Goal: Task Accomplishment & Management: Use online tool/utility

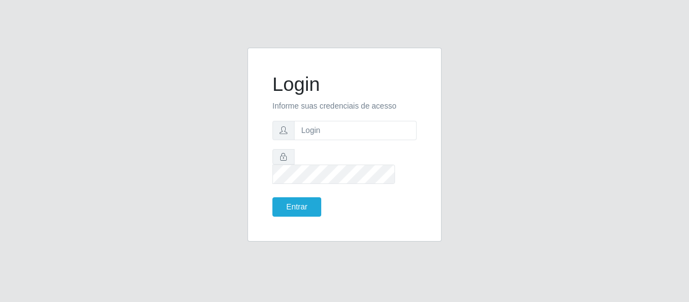
type input "[EMAIL_ADDRESS][DOMAIN_NAME]"
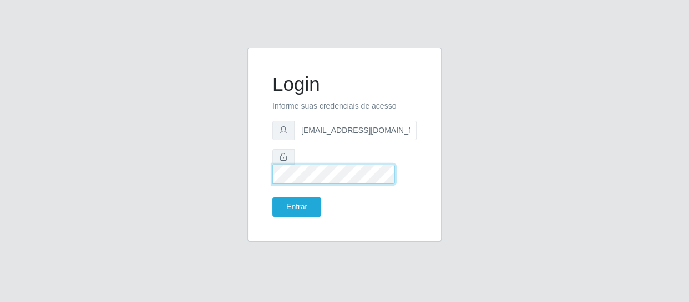
click at [272, 198] on button "Entrar" at bounding box center [296, 207] width 49 height 19
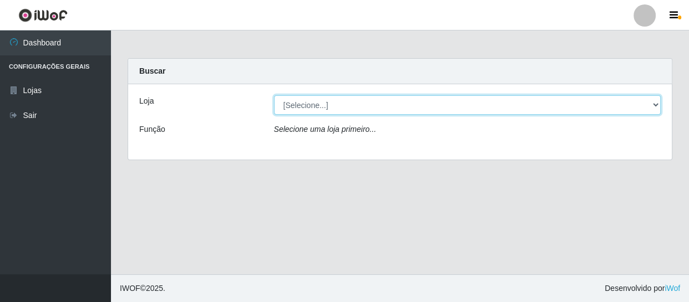
click at [311, 100] on select "[Selecione...] SuperFácil Atacado - São Gonçalo do Amarante" at bounding box center [467, 104] width 387 height 19
select select "408"
click at [274, 95] on select "[Selecione...] SuperFácil Atacado - São Gonçalo do Amarante" at bounding box center [467, 104] width 387 height 19
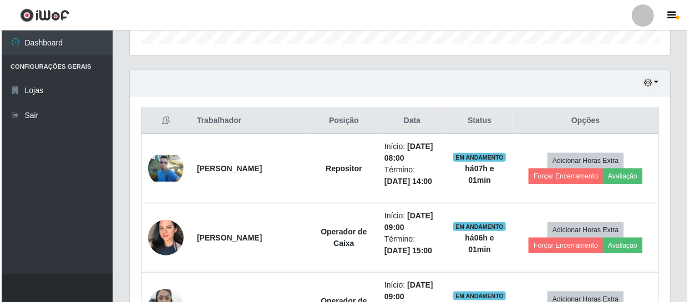
scroll to position [353, 0]
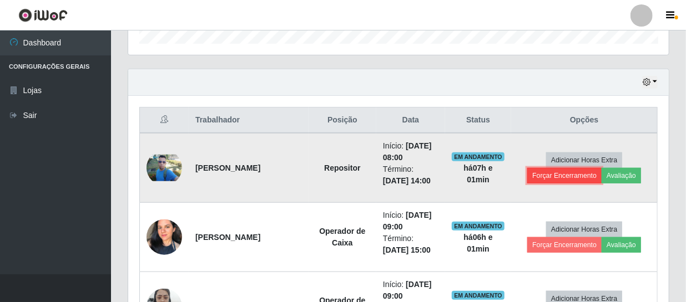
click at [548, 178] on button "Forçar Encerramento" at bounding box center [564, 176] width 74 height 16
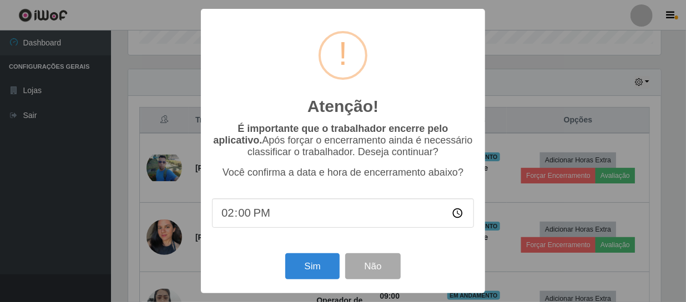
scroll to position [230, 535]
click at [311, 267] on button "Sim" at bounding box center [314, 267] width 54 height 26
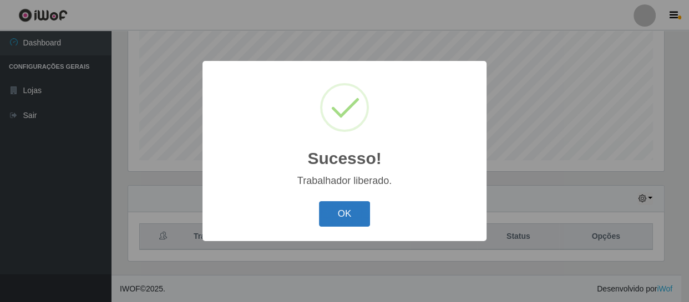
drag, startPoint x: 357, startPoint y: 211, endPoint x: 366, endPoint y: 211, distance: 8.9
click at [358, 211] on button "OK" at bounding box center [345, 214] width 52 height 26
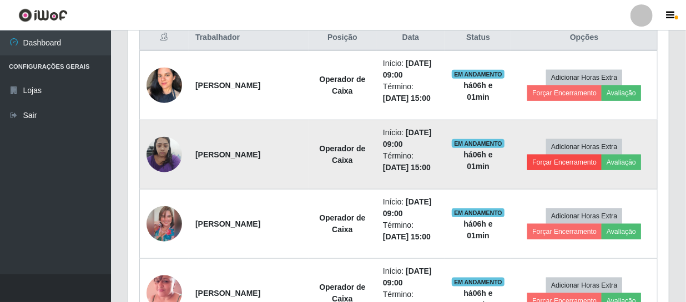
scroll to position [438, 0]
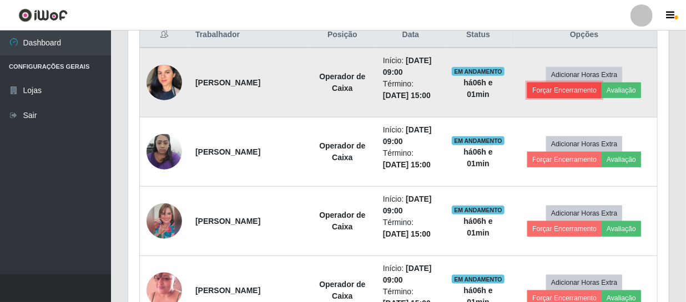
click at [565, 94] on button "Forçar Encerramento" at bounding box center [564, 91] width 74 height 16
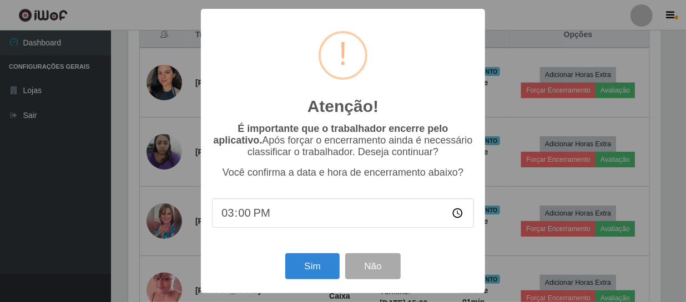
scroll to position [230, 535]
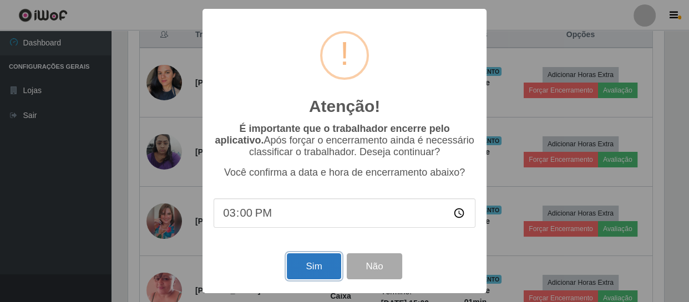
click at [302, 269] on button "Sim" at bounding box center [314, 267] width 54 height 26
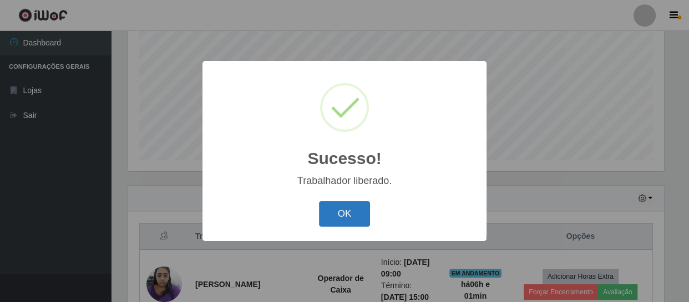
click at [361, 217] on button "OK" at bounding box center [345, 214] width 52 height 26
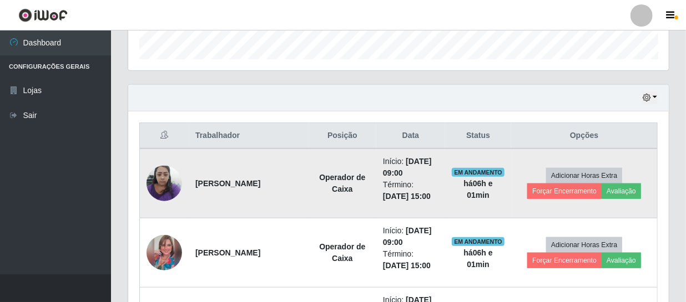
scroll to position [388, 0]
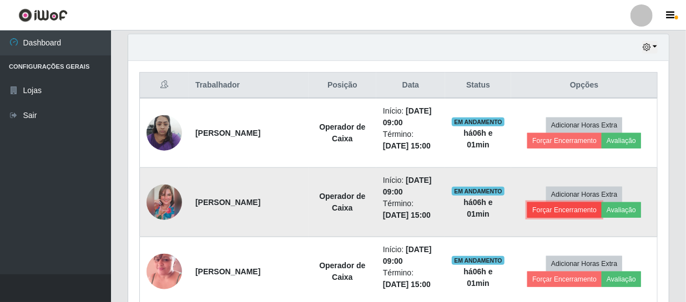
click at [583, 213] on button "Forçar Encerramento" at bounding box center [564, 210] width 74 height 16
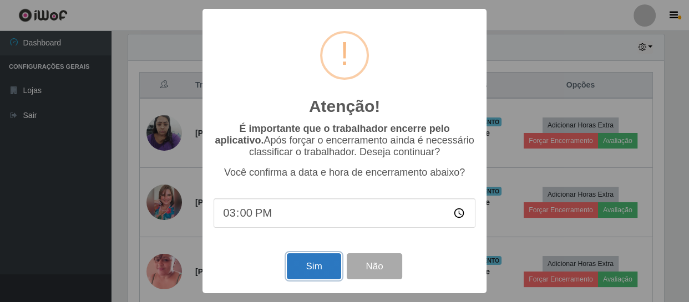
click at [311, 275] on button "Sim" at bounding box center [314, 267] width 54 height 26
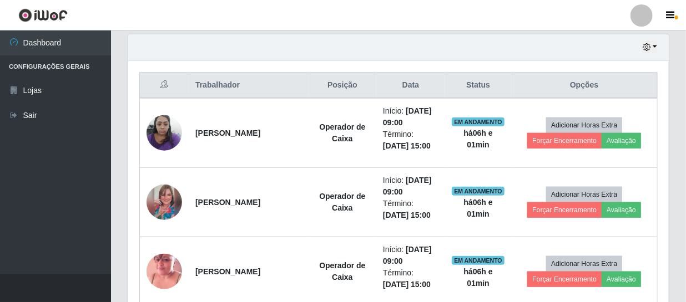
scroll to position [0, 0]
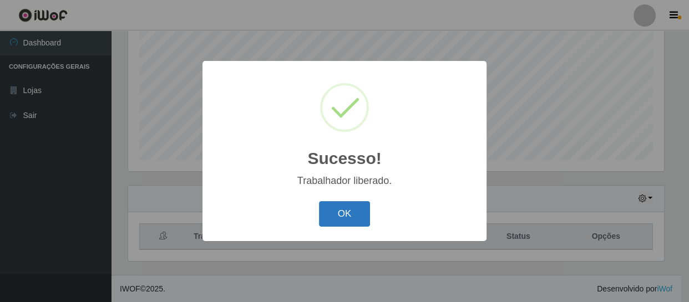
click at [337, 211] on button "OK" at bounding box center [345, 214] width 52 height 26
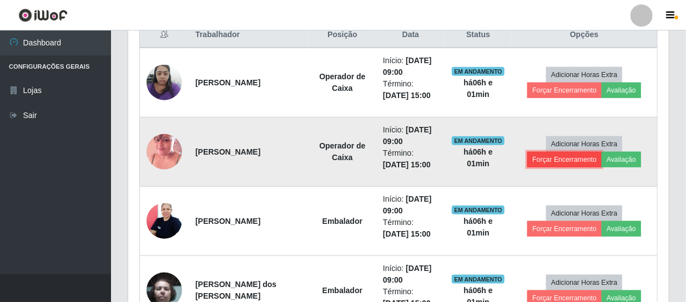
click at [560, 160] on button "Forçar Encerramento" at bounding box center [564, 160] width 74 height 16
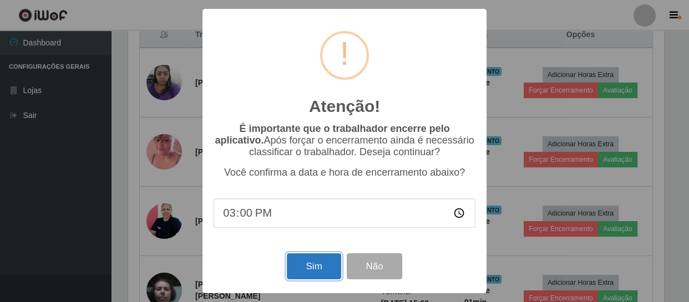
click at [312, 266] on button "Sim" at bounding box center [314, 267] width 54 height 26
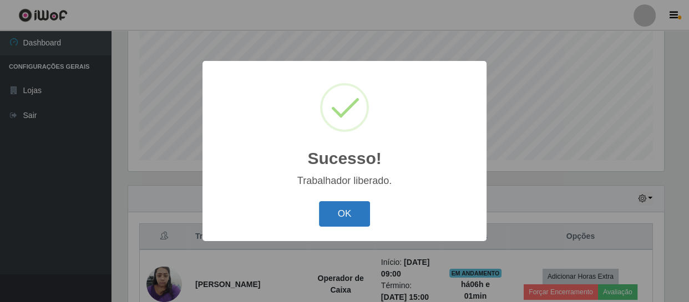
click at [366, 211] on button "OK" at bounding box center [345, 214] width 52 height 26
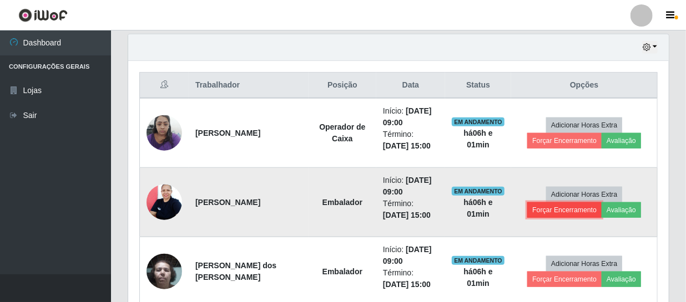
click at [563, 205] on button "Forçar Encerramento" at bounding box center [564, 210] width 74 height 16
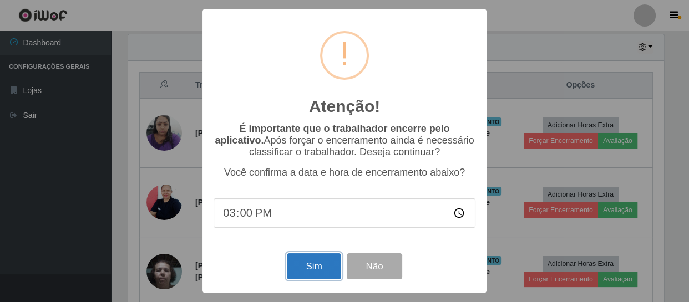
click at [303, 273] on button "Sim" at bounding box center [314, 267] width 54 height 26
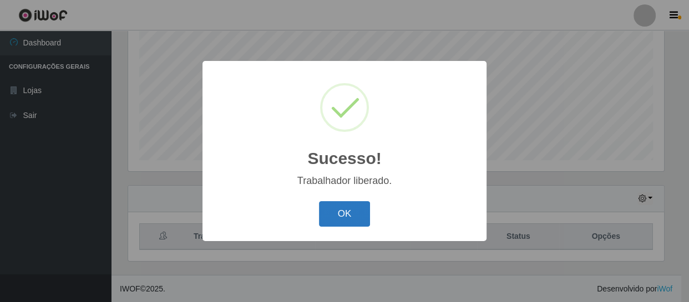
click at [366, 207] on button "OK" at bounding box center [345, 214] width 52 height 26
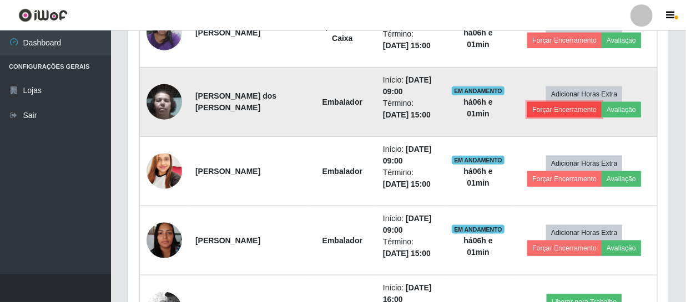
click at [551, 110] on button "Forçar Encerramento" at bounding box center [564, 110] width 74 height 16
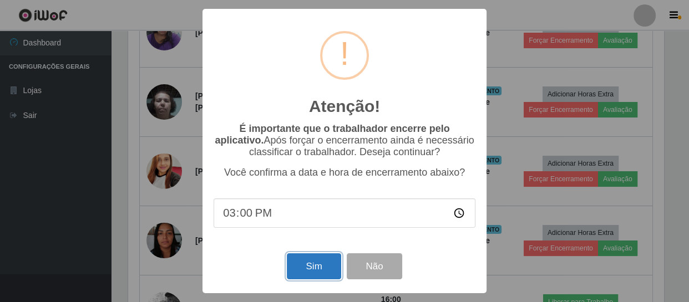
click at [319, 270] on button "Sim" at bounding box center [314, 267] width 54 height 26
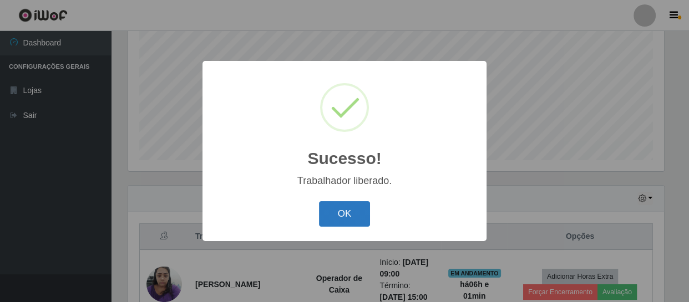
click at [335, 210] on button "OK" at bounding box center [345, 214] width 52 height 26
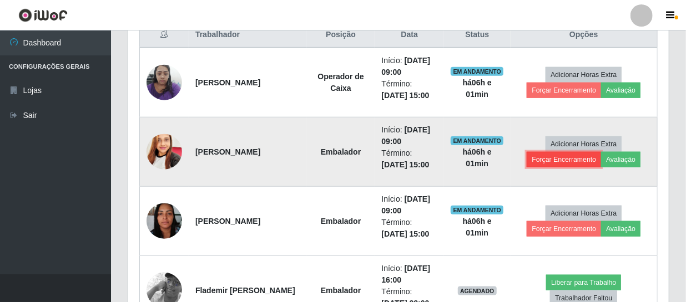
click at [554, 157] on button "Forçar Encerramento" at bounding box center [563, 160] width 74 height 16
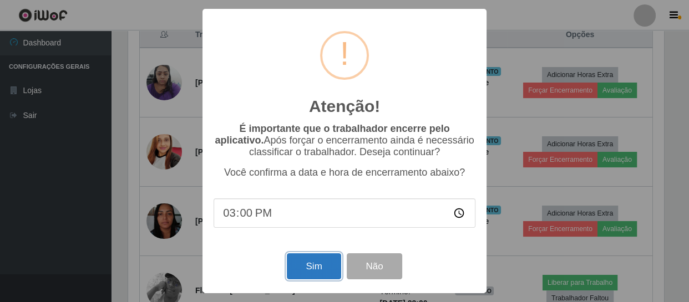
click at [309, 264] on button "Sim" at bounding box center [314, 267] width 54 height 26
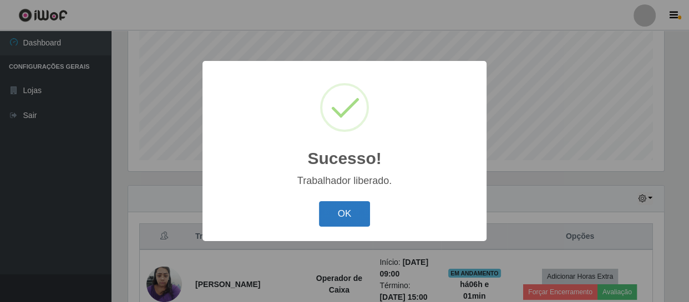
click at [332, 224] on button "OK" at bounding box center [345, 214] width 52 height 26
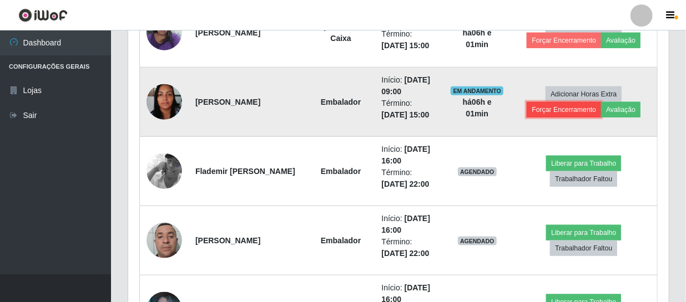
click at [561, 109] on button "Forçar Encerramento" at bounding box center [563, 110] width 74 height 16
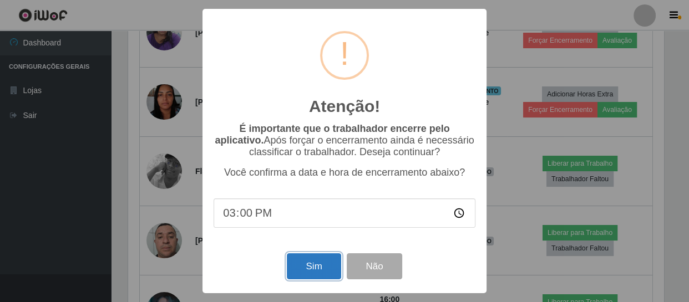
click at [316, 274] on button "Sim" at bounding box center [314, 267] width 54 height 26
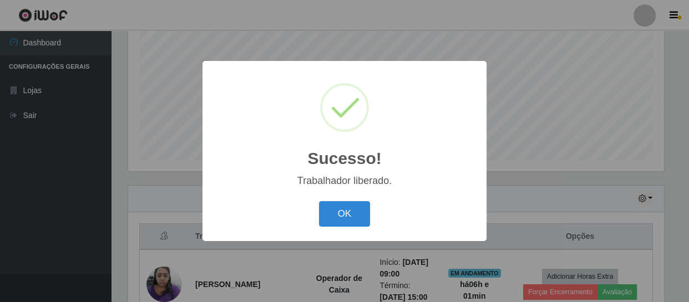
click at [350, 200] on div "OK Cancel" at bounding box center [345, 214] width 262 height 32
click at [351, 210] on button "OK" at bounding box center [345, 214] width 52 height 26
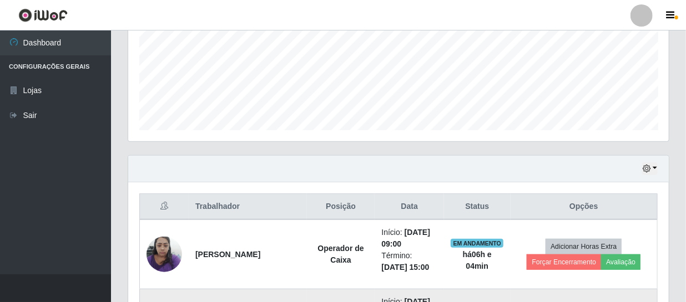
scroll to position [236, 0]
